Goal: Information Seeking & Learning: Check status

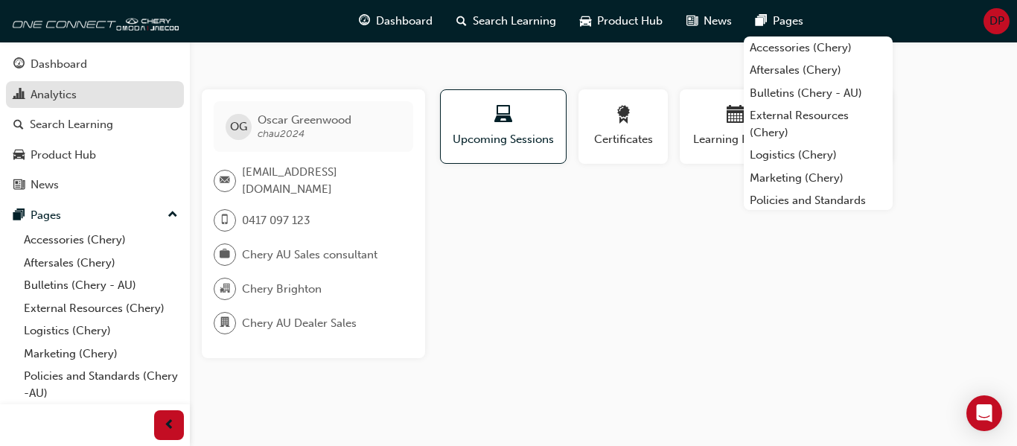
click at [98, 101] on div "Analytics" at bounding box center [94, 95] width 163 height 19
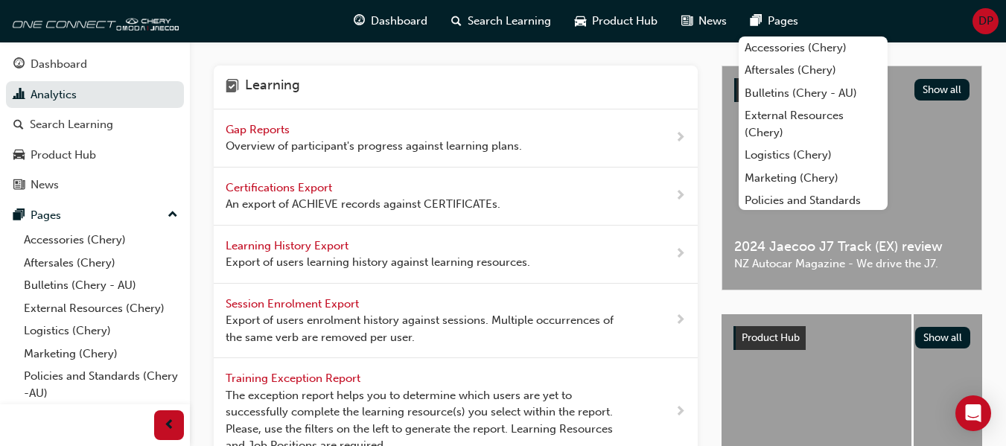
click at [246, 131] on span "Gap Reports" at bounding box center [259, 129] width 67 height 13
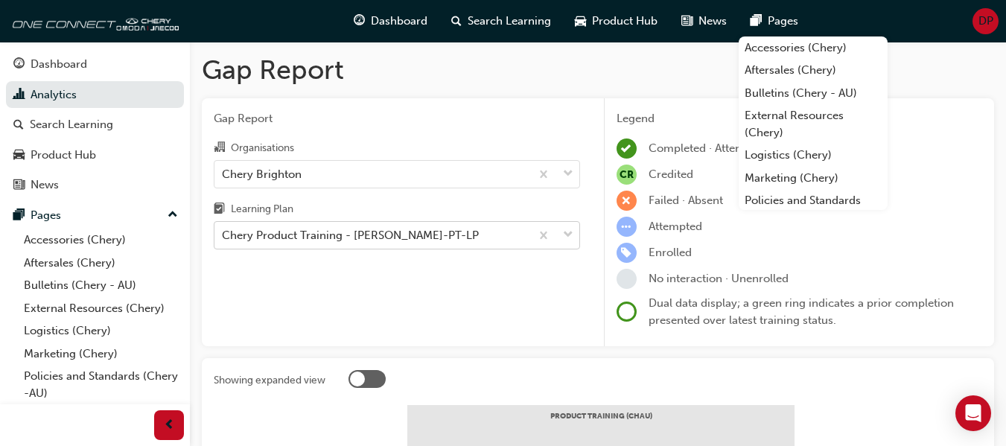
click at [353, 233] on div "Chery Product Training - [PERSON_NAME]-PT-LP" at bounding box center [372, 236] width 316 height 26
click at [223, 233] on input "Learning Plan Chery Product Training - [PERSON_NAME]-PT-LP" at bounding box center [222, 235] width 1 height 13
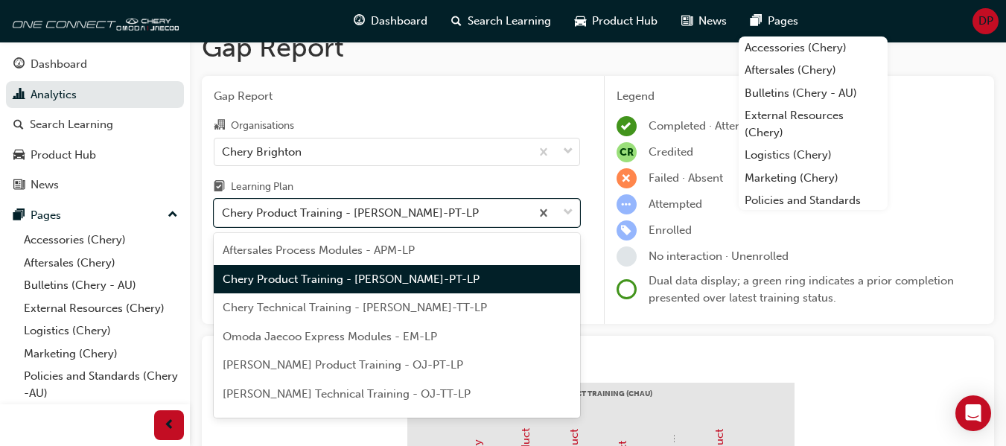
click at [362, 276] on span "Chery Product Training - [PERSON_NAME]-PT-LP" at bounding box center [351, 279] width 257 height 13
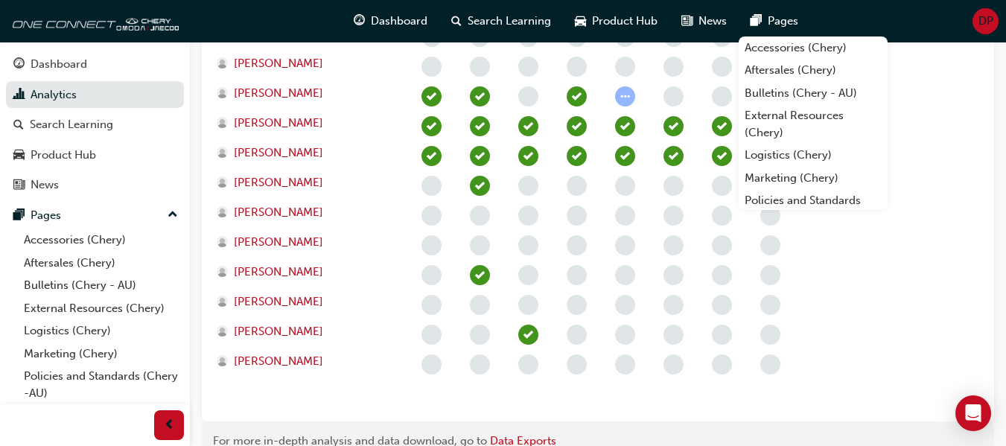
scroll to position [659, 0]
click at [407, 255] on div "[PERSON_NAME]" at bounding box center [311, 245] width 194 height 30
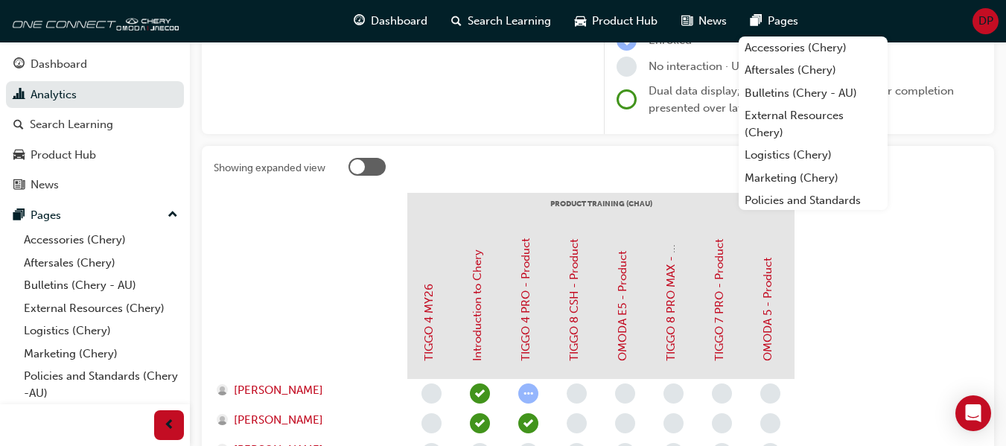
scroll to position [0, 0]
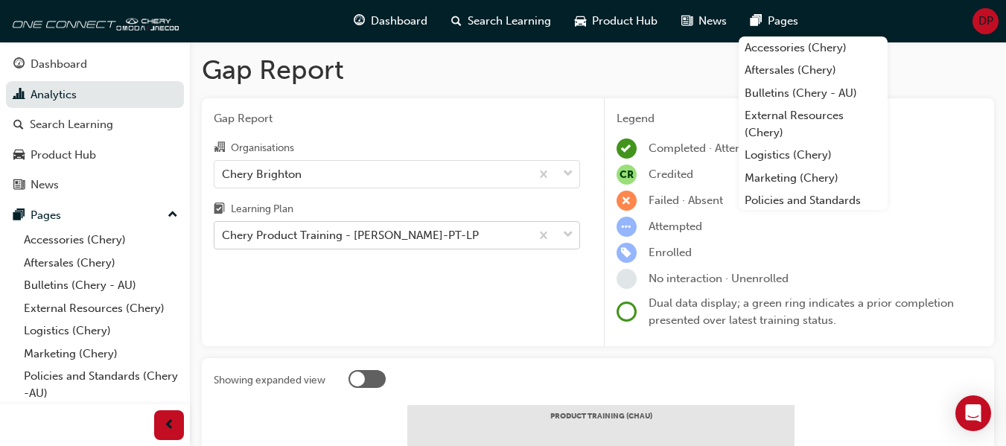
click at [399, 225] on div "Chery Product Training - [PERSON_NAME]-PT-LP" at bounding box center [372, 236] width 316 height 26
click at [223, 229] on input "Learning Plan Chery Product Training - [PERSON_NAME]-PT-LP" at bounding box center [222, 235] width 1 height 13
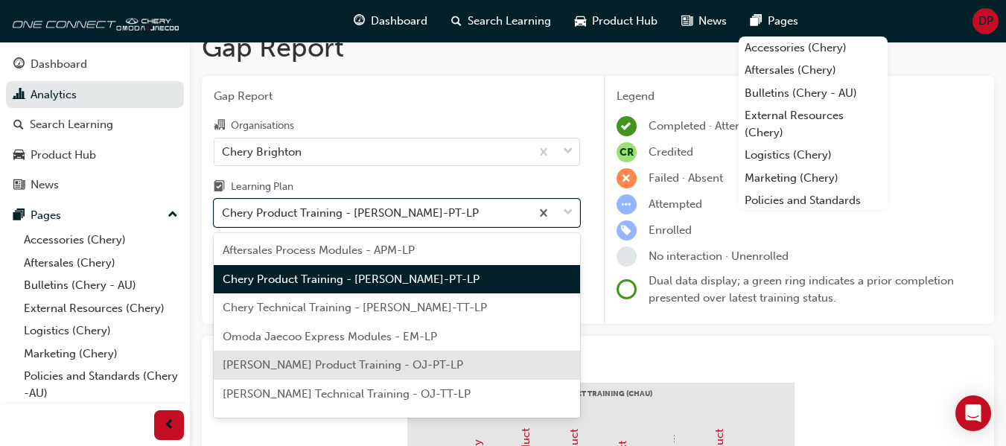
scroll to position [22, 0]
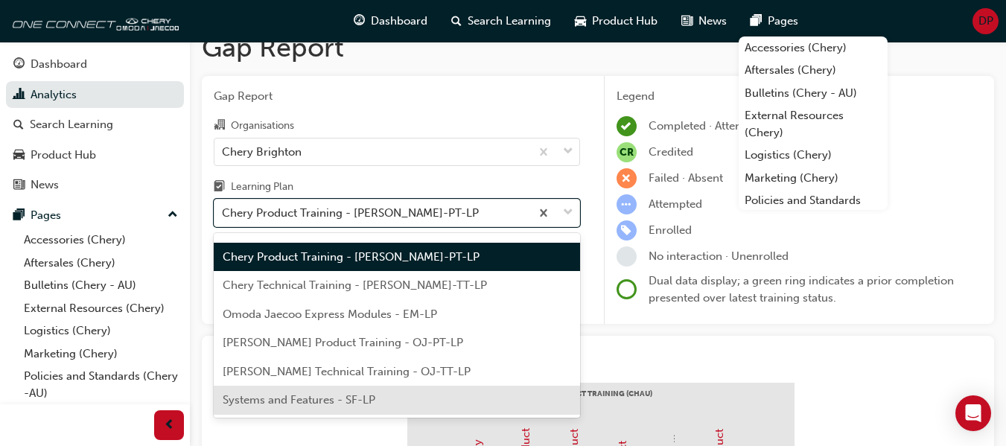
click at [396, 391] on div "Systems and Features - SF-LP" at bounding box center [397, 400] width 366 height 29
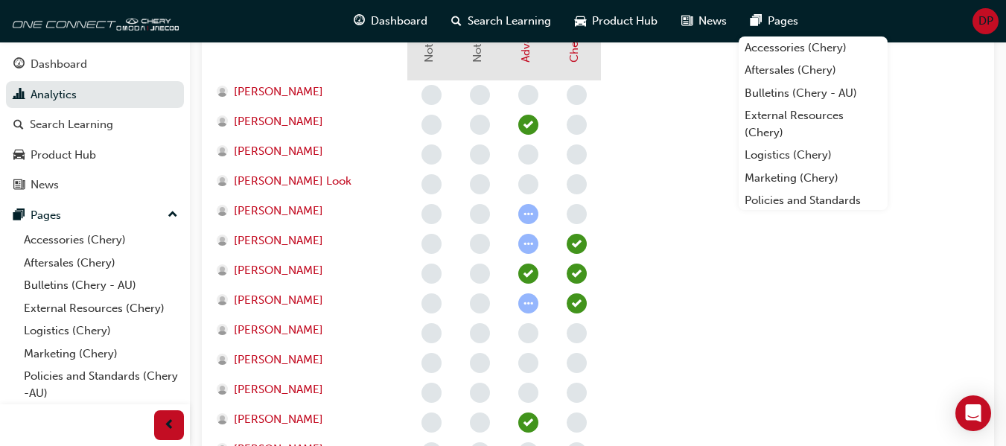
scroll to position [474, 0]
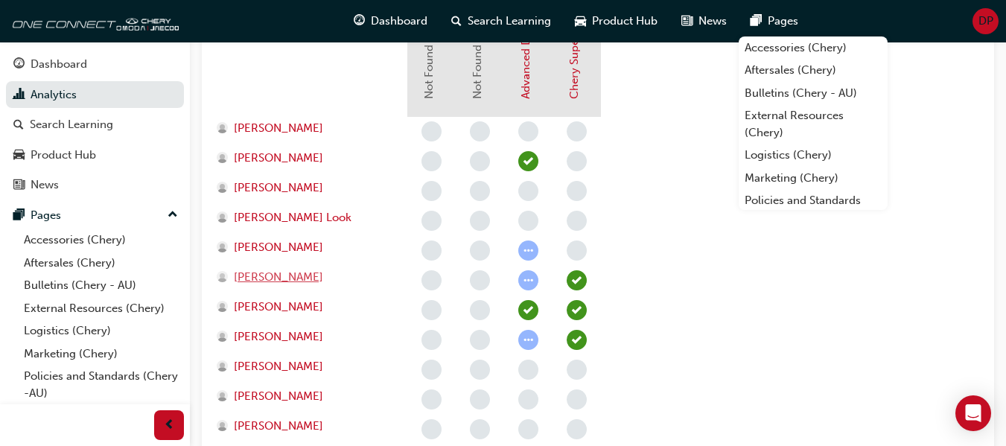
click at [361, 284] on div "[PERSON_NAME]" at bounding box center [305, 277] width 176 height 17
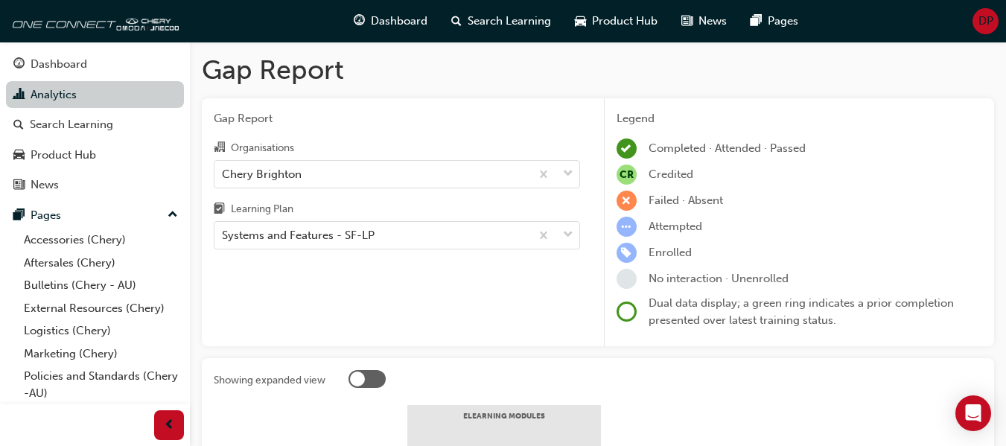
click at [77, 101] on link "Analytics" at bounding box center [95, 95] width 178 height 28
